Goal: Information Seeking & Learning: Learn about a topic

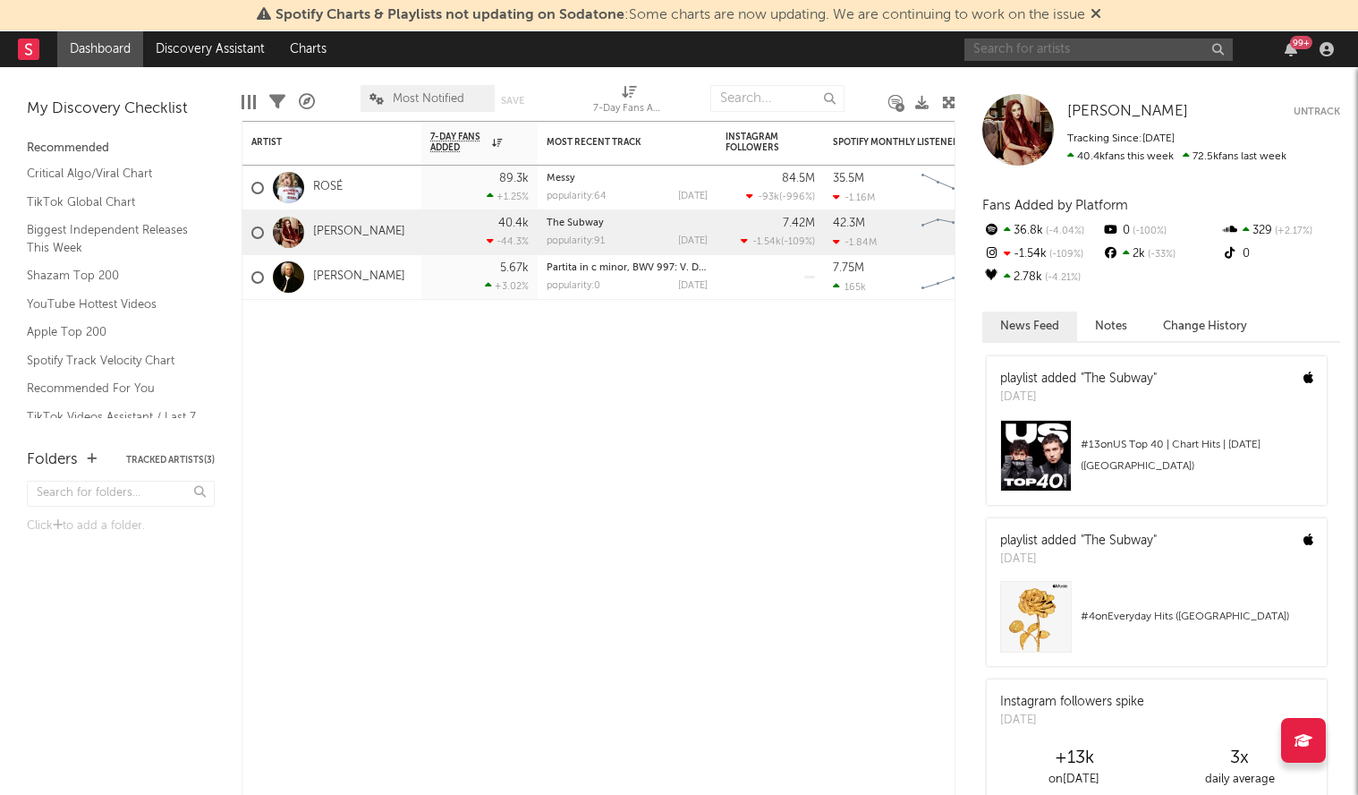
click at [1048, 52] on input "text" at bounding box center [1099, 49] width 268 height 22
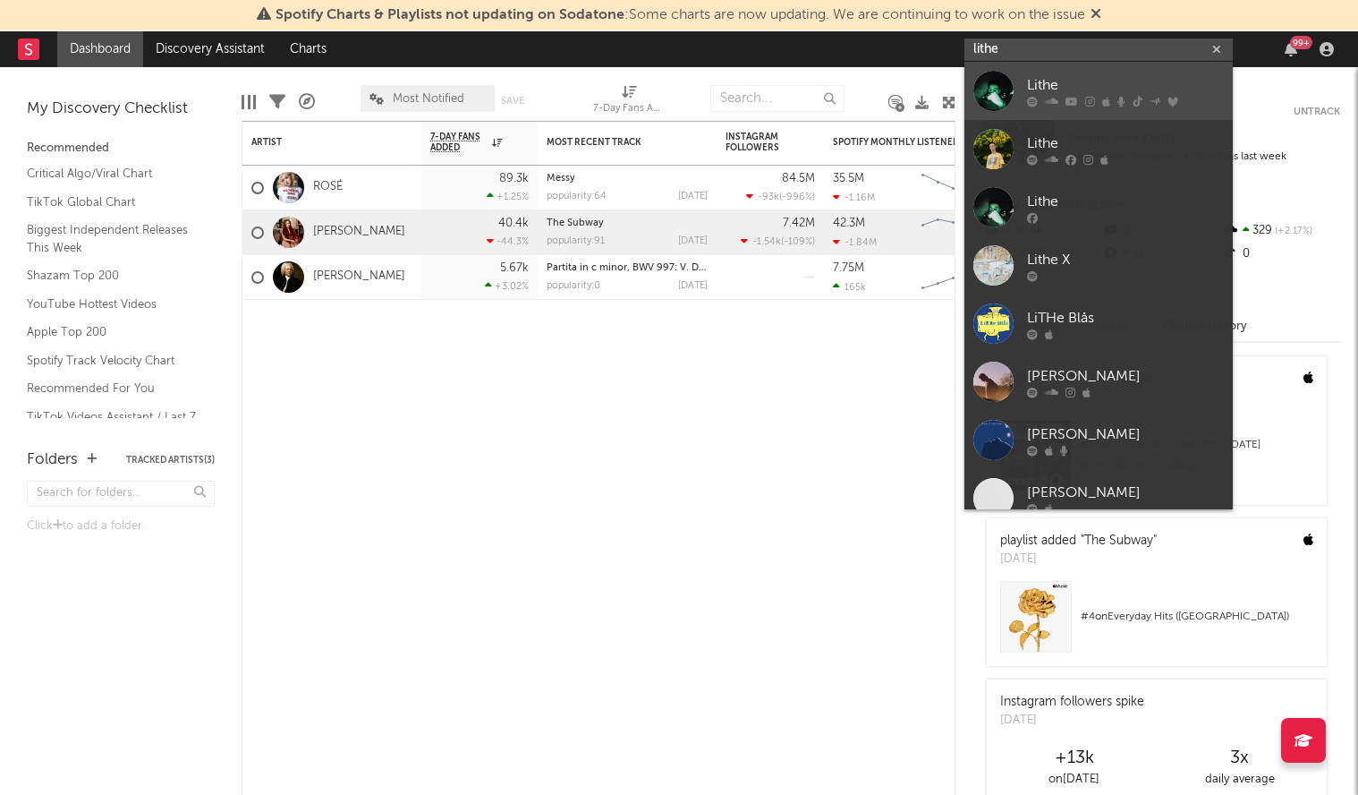
type input "lithe"
click at [1056, 79] on div "Lithe" at bounding box center [1125, 84] width 197 height 21
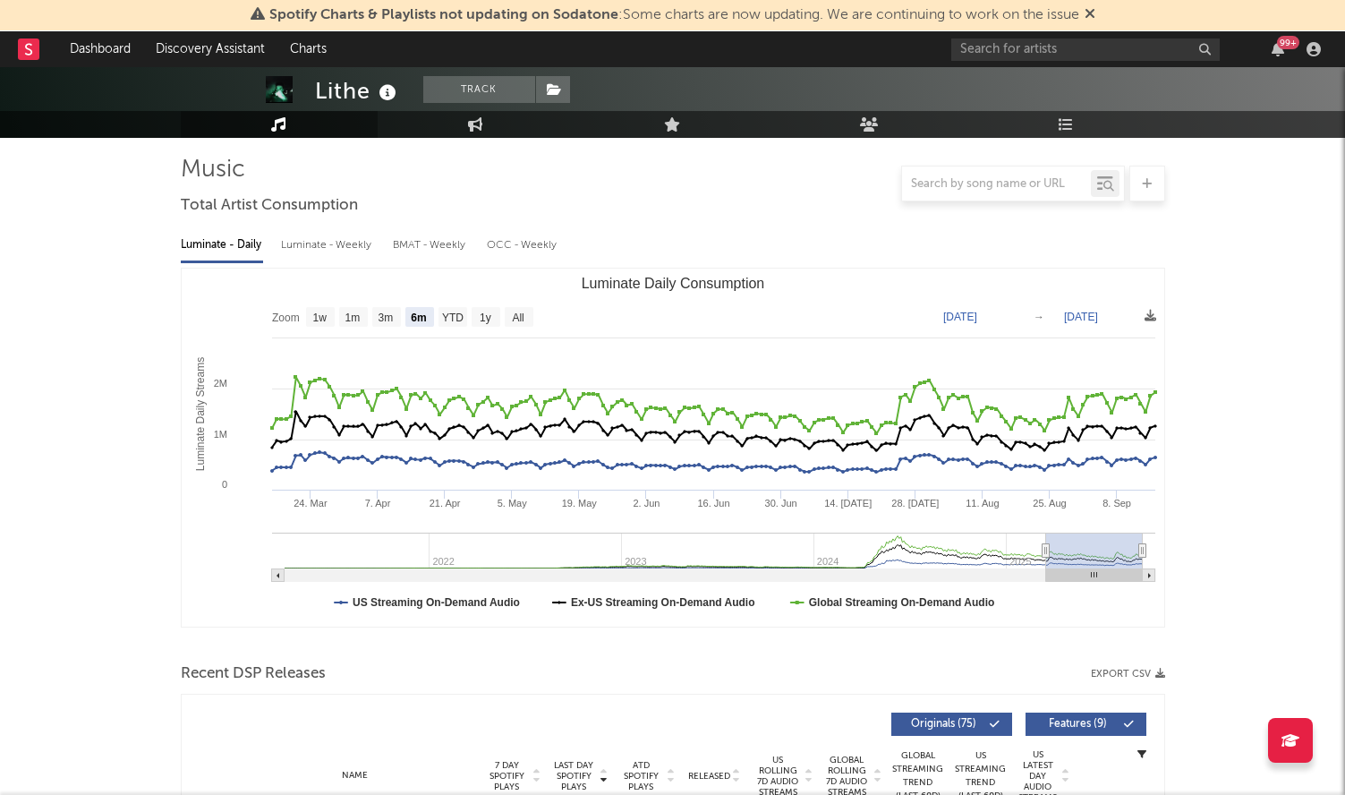
scroll to position [117, 0]
click at [523, 317] on text "All" at bounding box center [518, 318] width 12 height 13
select select "All"
type input "2021-03-31"
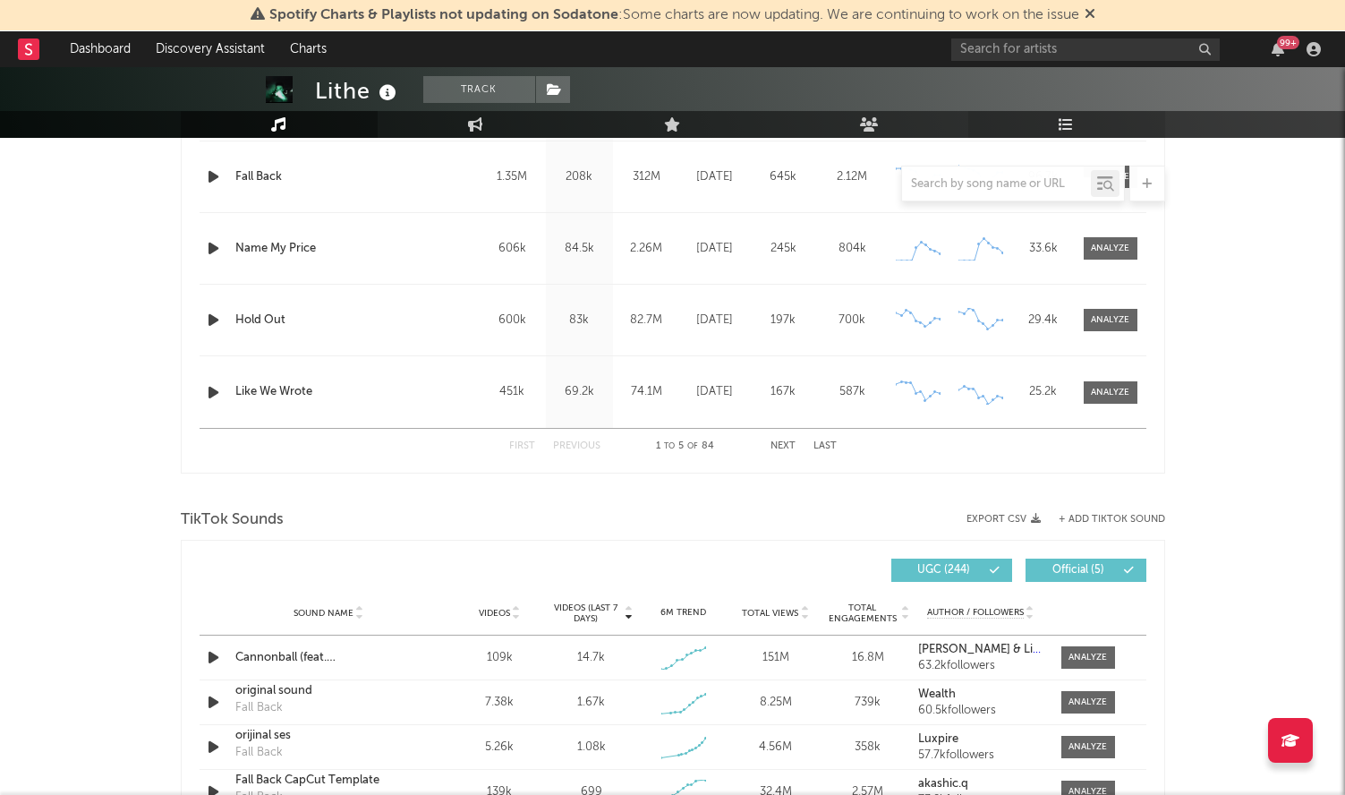
scroll to position [860, 0]
